Goal: Transaction & Acquisition: Book appointment/travel/reservation

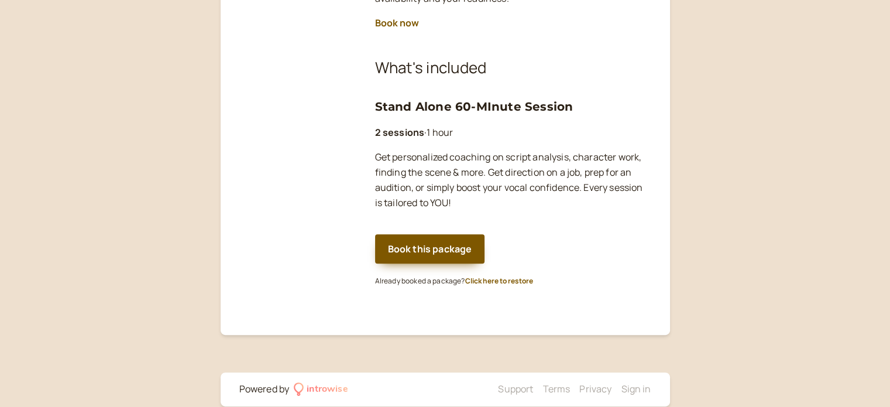
scroll to position [383, 0]
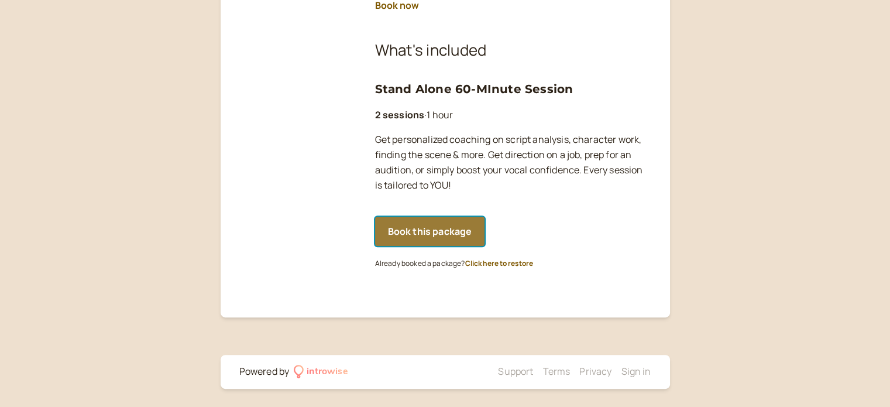
click at [412, 226] on button "Book this package" at bounding box center [430, 231] width 110 height 29
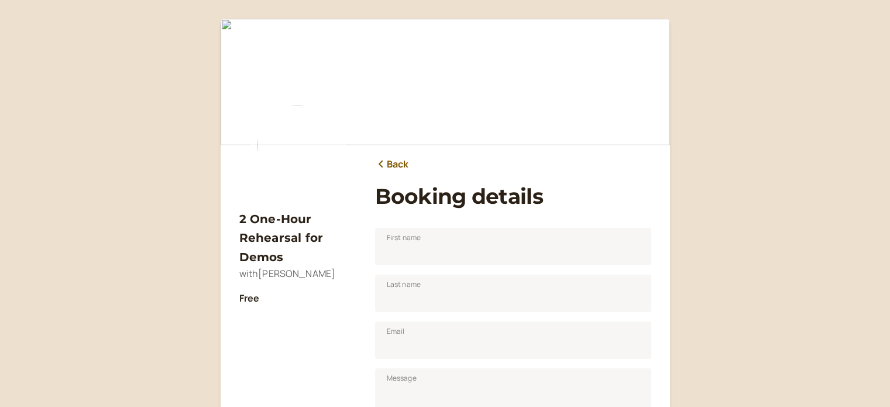
click at [405, 159] on link "Back" at bounding box center [392, 164] width 34 height 15
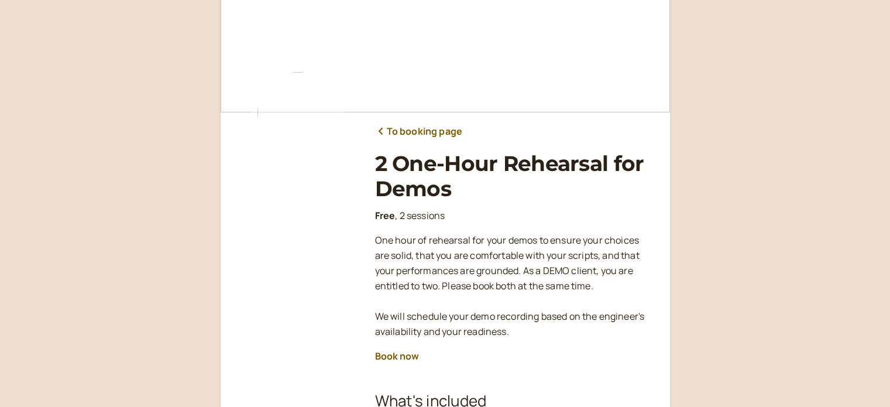
scroll to position [32, 0]
click at [407, 359] on button "Book now" at bounding box center [397, 356] width 44 height 11
